Goal: Information Seeking & Learning: Check status

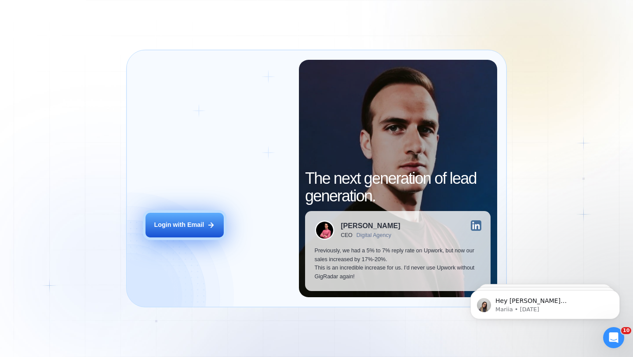
click at [178, 220] on button "Login with Email" at bounding box center [184, 225] width 78 height 25
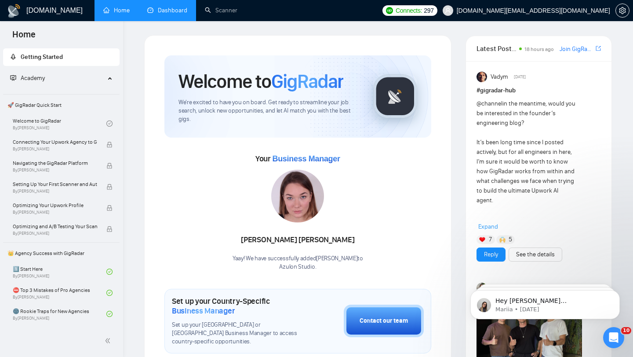
click at [173, 14] on link "Dashboard" at bounding box center [167, 10] width 40 height 7
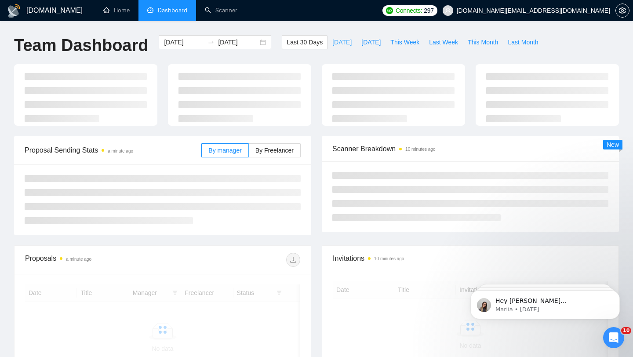
click at [333, 42] on span "[DATE]" at bounding box center [341, 42] width 19 height 10
click at [286, 42] on span "Last 30 Days" at bounding box center [304, 42] width 36 height 10
type input "[DATE]"
click at [245, 44] on input "[DATE]" at bounding box center [238, 42] width 40 height 10
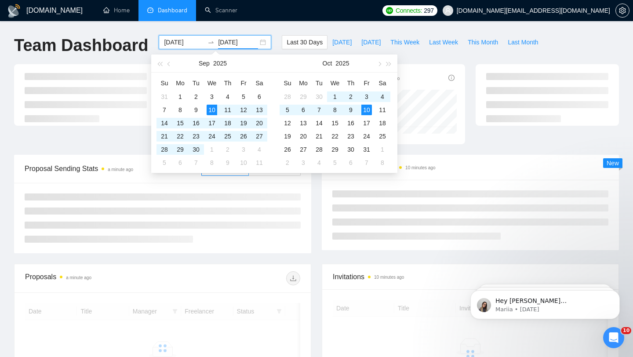
click at [257, 43] on div "[DATE] [DATE]" at bounding box center [215, 42] width 112 height 14
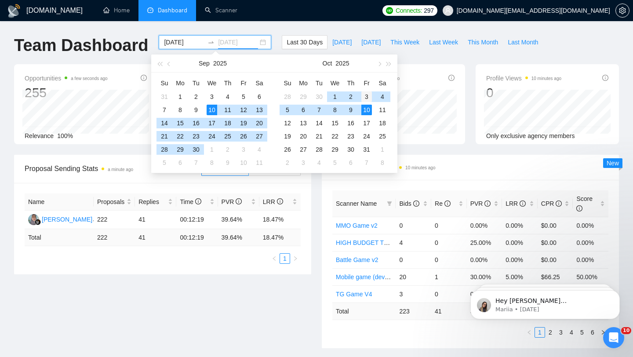
type input "[DATE]"
click at [365, 95] on div "3" at bounding box center [366, 96] width 11 height 11
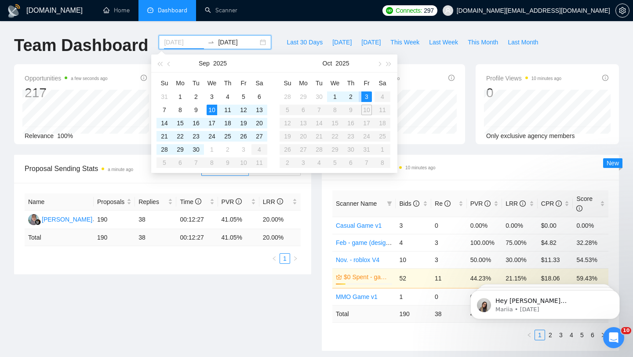
click at [367, 92] on div "3" at bounding box center [366, 96] width 11 height 11
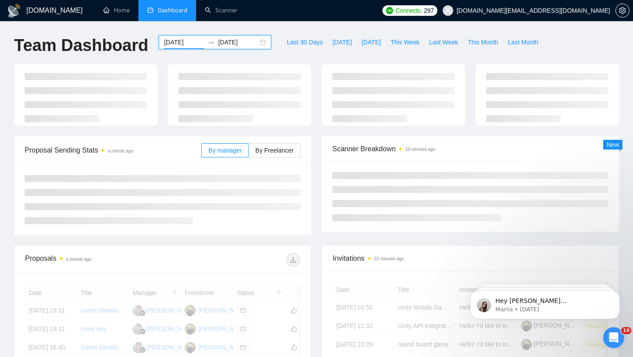
click at [255, 43] on div "[DATE] [DATE]" at bounding box center [215, 42] width 112 height 14
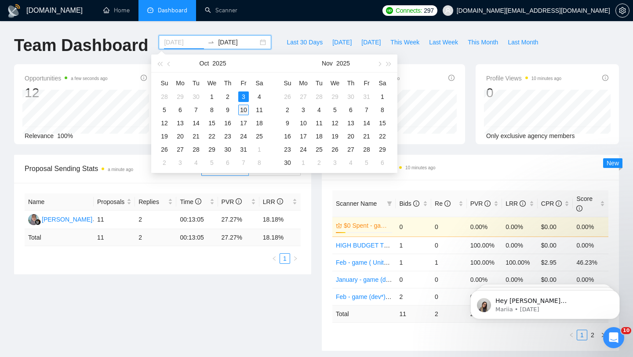
type input "[DATE]"
click at [243, 108] on div "10" at bounding box center [243, 110] width 11 height 11
click at [184, 42] on input "[DATE]" at bounding box center [184, 42] width 40 height 10
type input "[DATE]"
click at [241, 96] on div "3" at bounding box center [243, 96] width 11 height 11
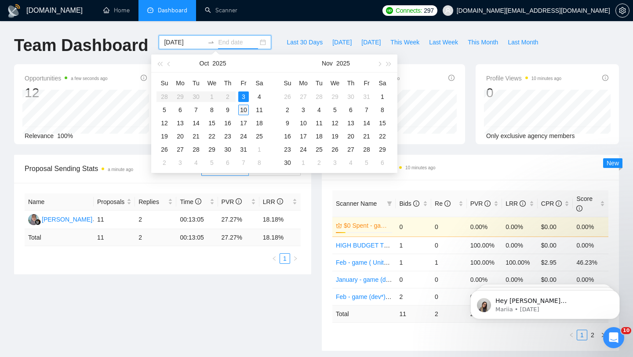
type input "[DATE]"
click at [243, 108] on div "10" at bounding box center [243, 110] width 11 height 11
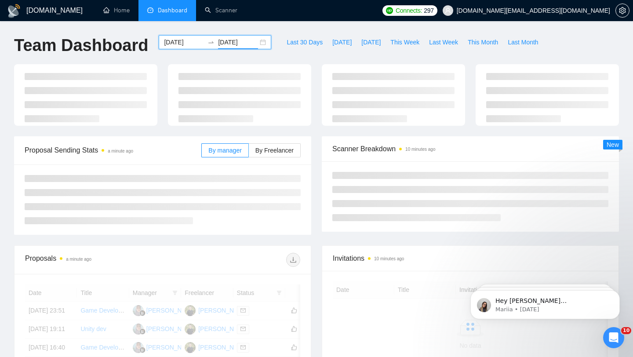
click at [274, 29] on div "[DOMAIN_NAME] Home Dashboard Scanner Connects: 297 [DOMAIN_NAME][EMAIL_ADDRESS]…" at bounding box center [316, 302] width 633 height 605
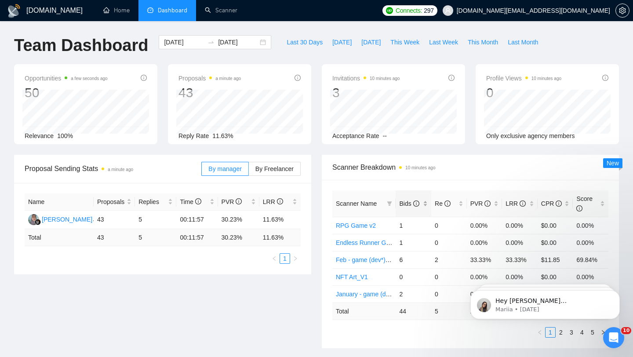
click at [424, 207] on div "Bids" at bounding box center [413, 204] width 29 height 10
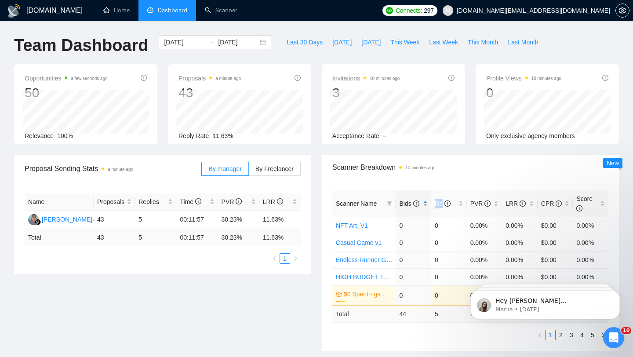
click at [424, 207] on div "Bids" at bounding box center [413, 204] width 29 height 10
